Goal: Information Seeking & Learning: Find specific fact

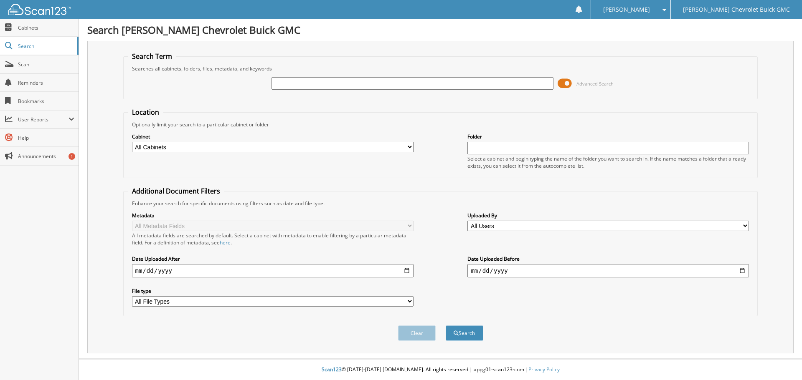
click at [328, 84] on input "text" at bounding box center [411, 83] width 281 height 13
type input "58253"
click at [445, 326] on button "Search" at bounding box center [464, 333] width 38 height 15
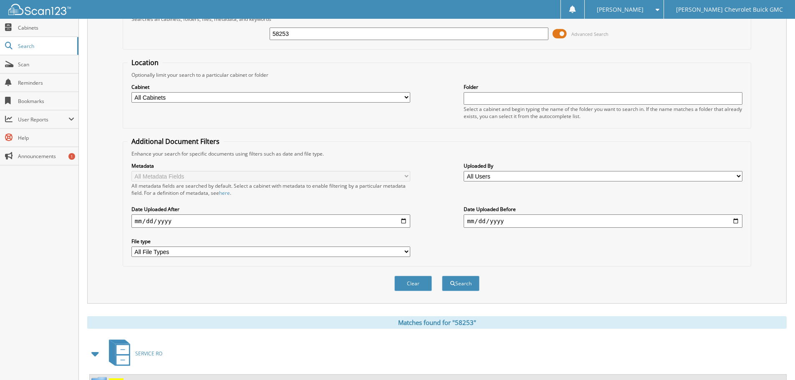
scroll to position [86, 0]
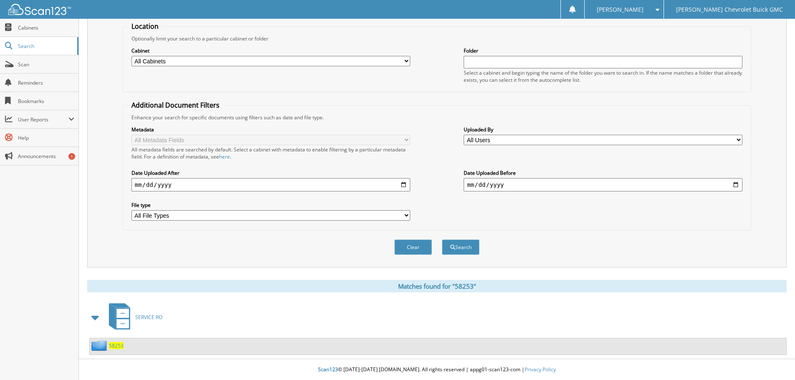
click at [120, 344] on span "58253" at bounding box center [116, 345] width 15 height 7
